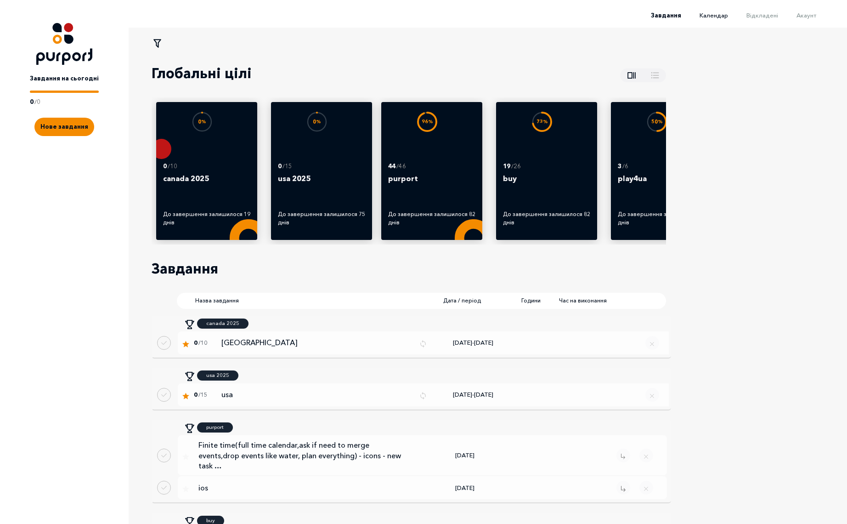
click at [721, 14] on span "Календар" at bounding box center [714, 14] width 28 height 7
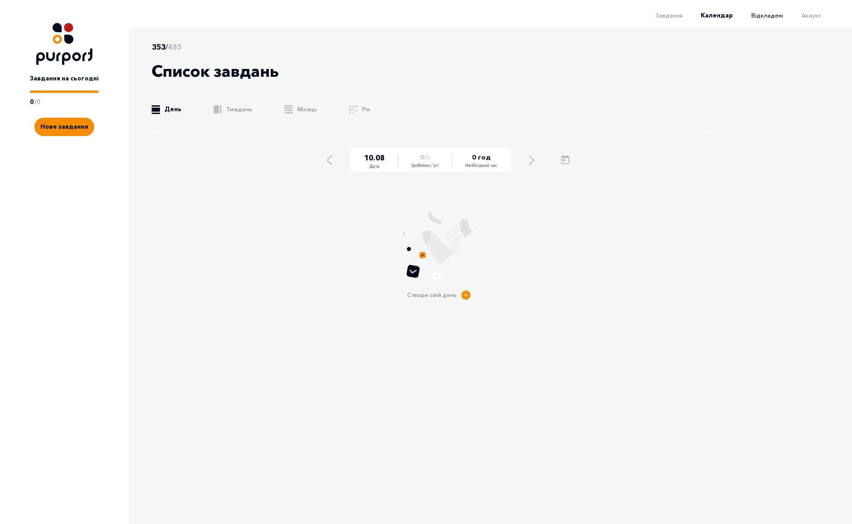
click at [762, 12] on span "Відкладені" at bounding box center [767, 14] width 32 height 7
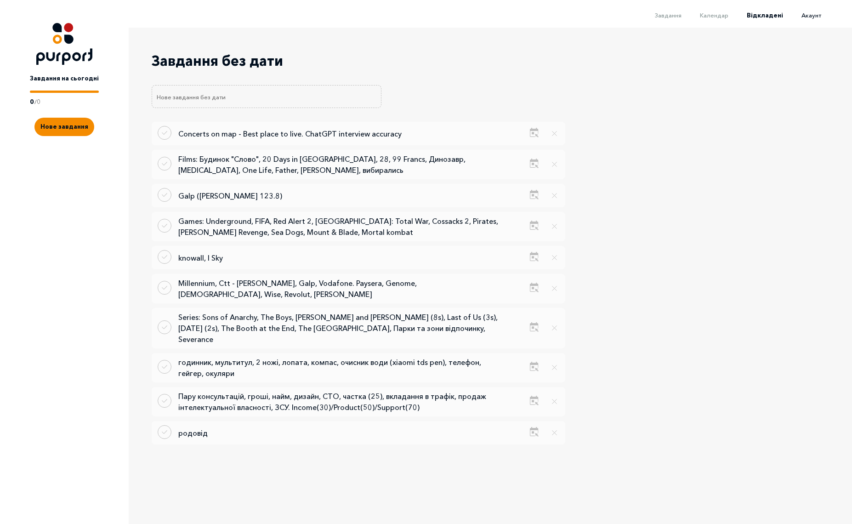
click at [812, 17] on span "Акаунт" at bounding box center [811, 14] width 20 height 7
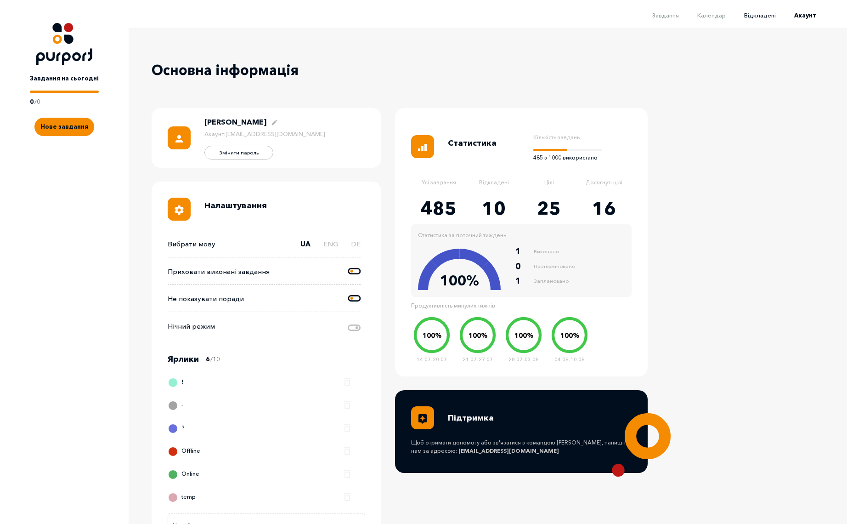
click at [760, 17] on span "Відкладені" at bounding box center [760, 14] width 32 height 7
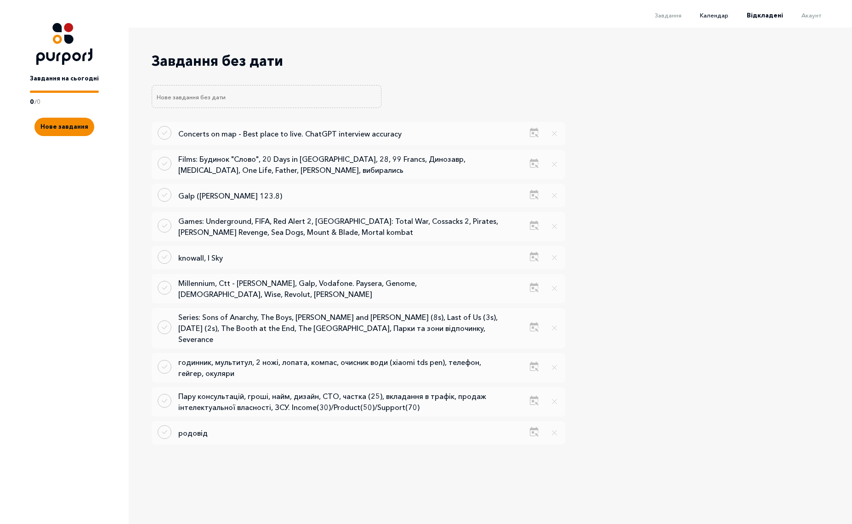
click at [717, 17] on span "Календар" at bounding box center [714, 14] width 28 height 7
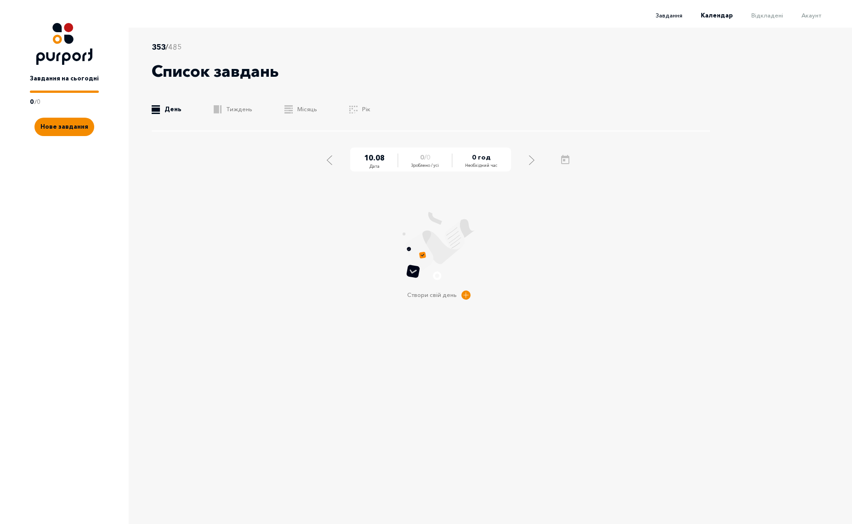
click at [670, 15] on span "Завдання" at bounding box center [669, 14] width 27 height 7
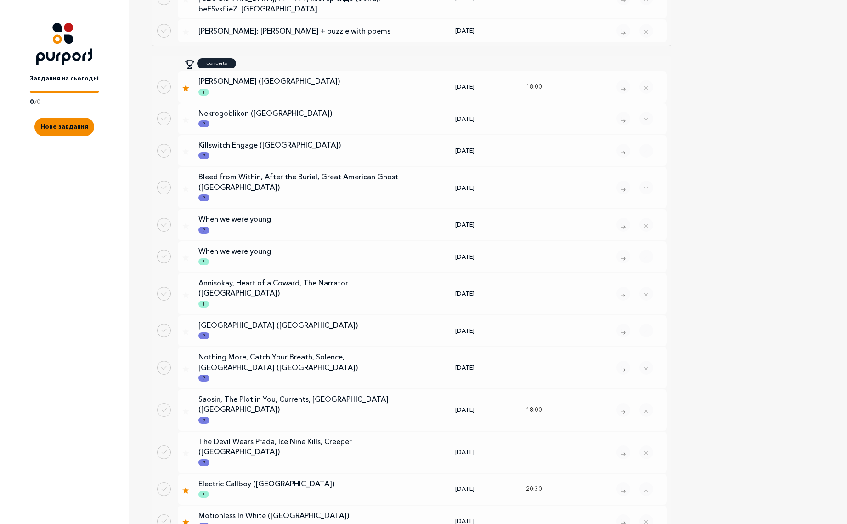
scroll to position [595, 0]
